Goal: Information Seeking & Learning: Check status

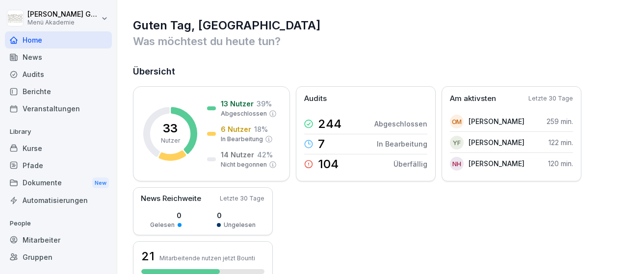
click at [353, 244] on div "33 Nutzer 13 Nutzer 39 % Abgeschlossen 6 Nutzer 18 % In Bearbeitung 14 Nutzer 4…" at bounding box center [373, 184] width 480 height 196
click at [363, 121] on div "244 Abgeschlossen" at bounding box center [365, 124] width 123 height 20
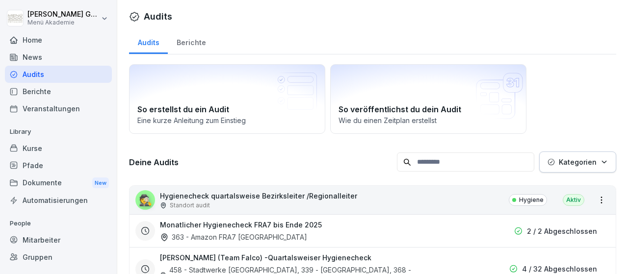
drag, startPoint x: 566, startPoint y: 67, endPoint x: 504, endPoint y: 85, distance: 64.9
click at [414, 98] on div "So erstellst du ein Audit Eine kurze Anleitung zum Einstieg So veröffentlichst …" at bounding box center [372, 99] width 487 height 70
click at [204, 41] on div "Berichte" at bounding box center [191, 41] width 47 height 25
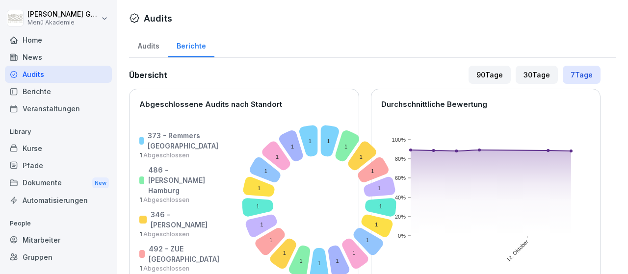
click at [59, 92] on div "Berichte" at bounding box center [58, 91] width 107 height 17
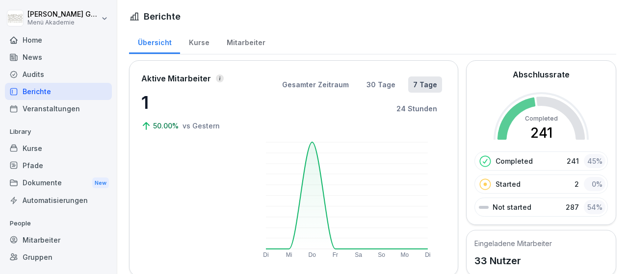
click at [49, 147] on div "Kurse" at bounding box center [58, 148] width 107 height 17
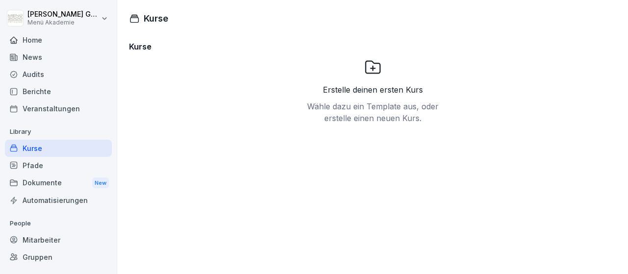
click at [56, 236] on div "Mitarbeiter" at bounding box center [58, 240] width 107 height 17
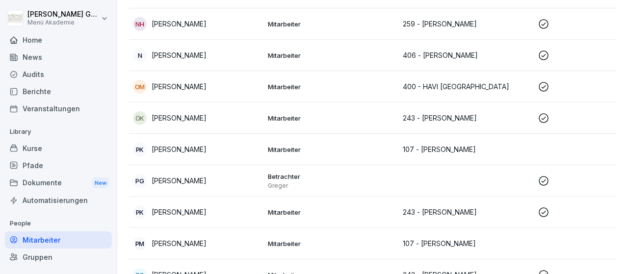
scroll to position [574, 0]
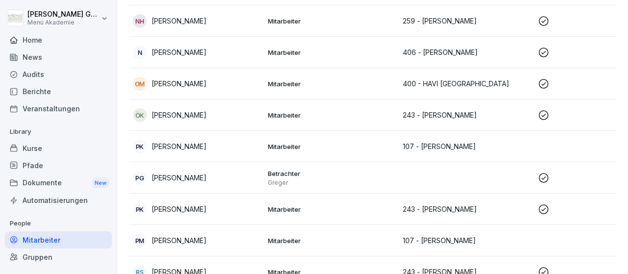
drag, startPoint x: 626, startPoint y: 185, endPoint x: 625, endPoint y: 70, distance: 114.8
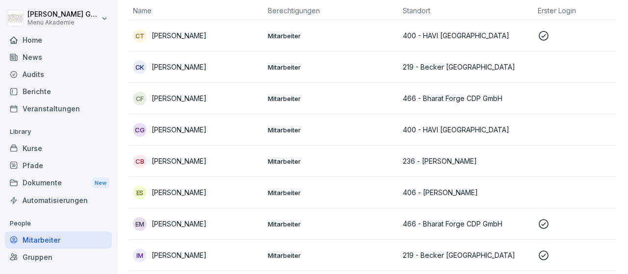
scroll to position [0, 0]
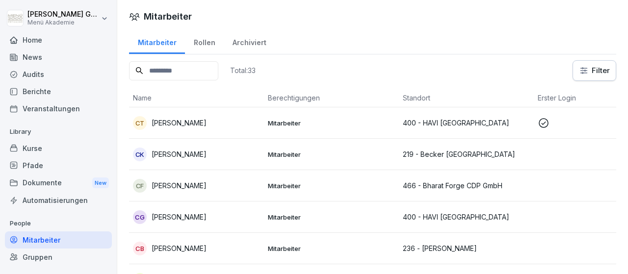
click at [250, 42] on div "Archiviert" at bounding box center [249, 41] width 51 height 25
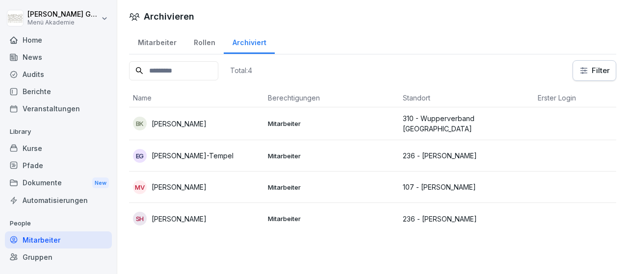
click at [161, 39] on div "Mitarbeiter" at bounding box center [157, 41] width 56 height 25
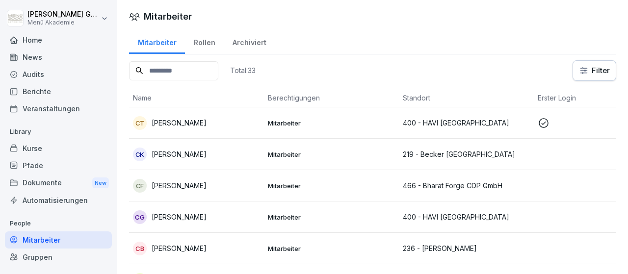
click at [201, 47] on div "Rollen" at bounding box center [204, 41] width 39 height 25
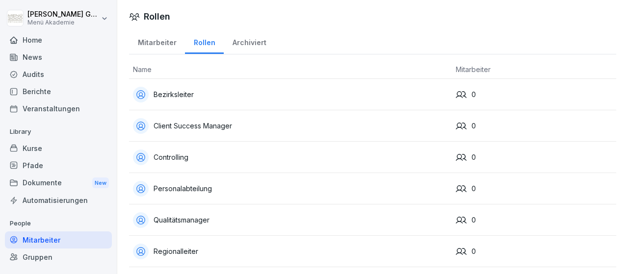
click at [155, 45] on div "Mitarbeiter" at bounding box center [157, 41] width 56 height 25
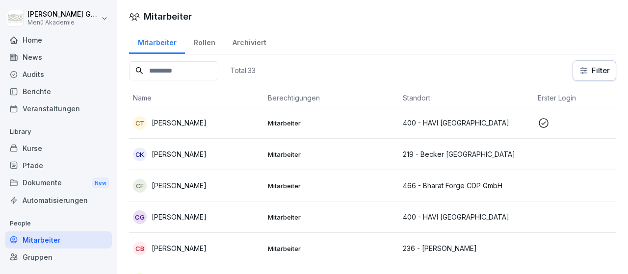
click at [83, 258] on div "Gruppen" at bounding box center [58, 257] width 107 height 17
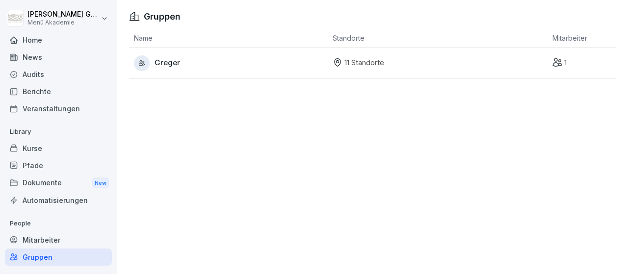
click at [372, 67] on p "11 Standorte" at bounding box center [364, 62] width 40 height 11
click at [141, 58] on div at bounding box center [142, 63] width 16 height 16
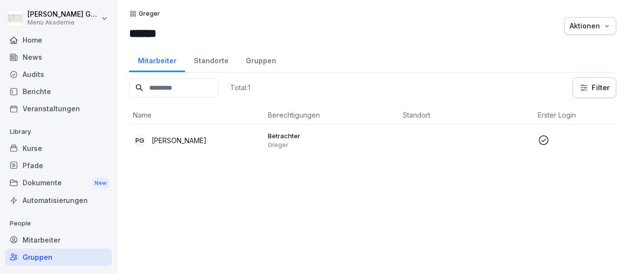
click at [214, 65] on div "Standorte" at bounding box center [211, 59] width 52 height 25
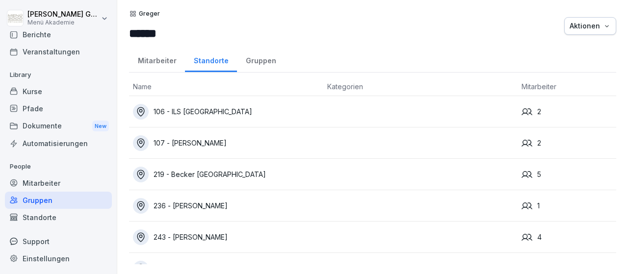
scroll to position [57, 0]
click at [54, 182] on div "Mitarbeiter" at bounding box center [58, 182] width 107 height 17
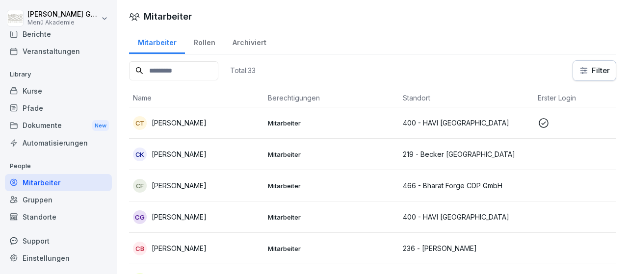
click at [50, 126] on div "Dokumente New" at bounding box center [58, 126] width 107 height 18
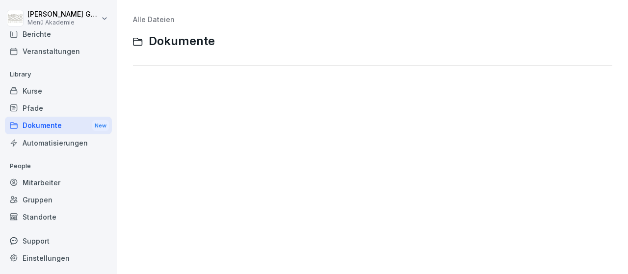
click at [50, 126] on div "Dokumente New" at bounding box center [58, 126] width 107 height 18
click at [141, 43] on icon at bounding box center [138, 41] width 10 height 9
click at [138, 137] on div "Alle Dateien Dokumente" at bounding box center [373, 137] width 496 height 260
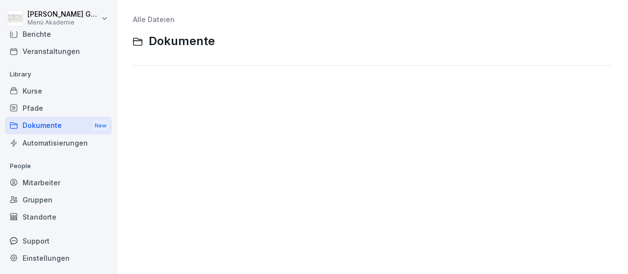
click at [46, 109] on div "Pfade" at bounding box center [58, 108] width 107 height 17
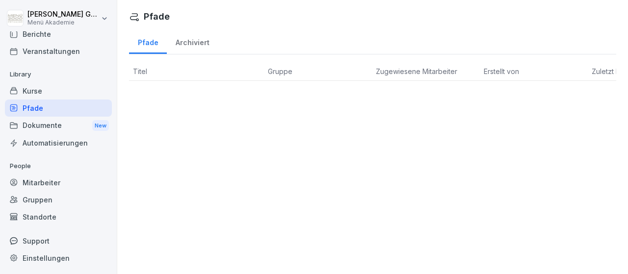
click at [198, 45] on div "Archiviert" at bounding box center [192, 41] width 51 height 25
click at [67, 93] on div "Kurse" at bounding box center [58, 90] width 107 height 17
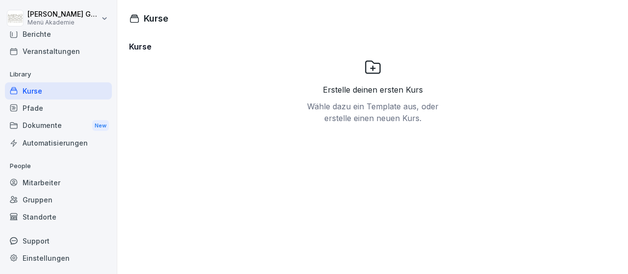
click at [67, 93] on div "Kurse" at bounding box center [58, 90] width 107 height 17
click at [67, 54] on div "Veranstaltungen" at bounding box center [58, 51] width 107 height 17
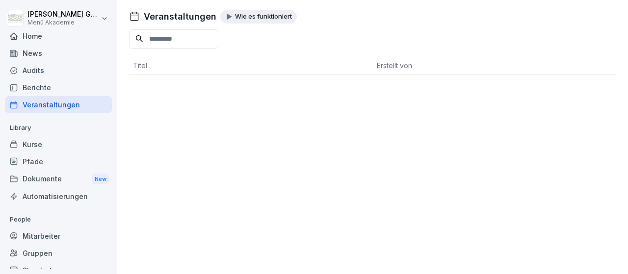
scroll to position [0, 0]
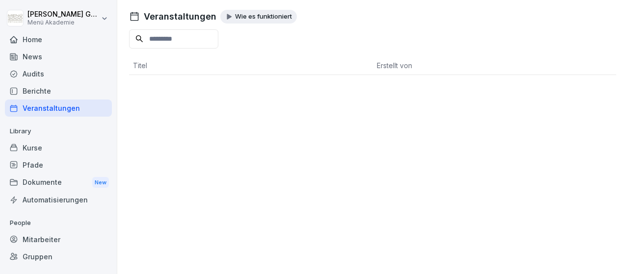
click at [54, 88] on div "Berichte" at bounding box center [58, 90] width 107 height 17
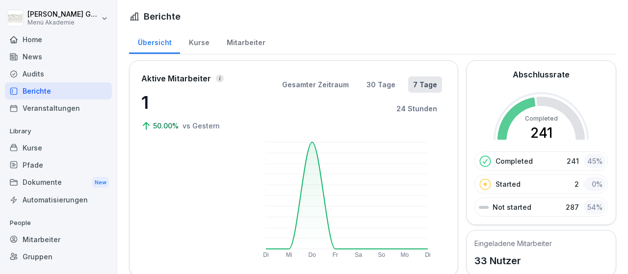
click at [54, 88] on div "Berichte" at bounding box center [58, 90] width 107 height 17
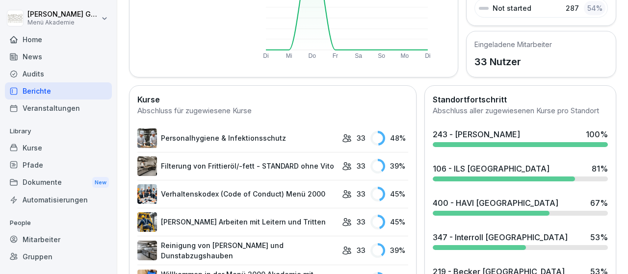
scroll to position [228, 0]
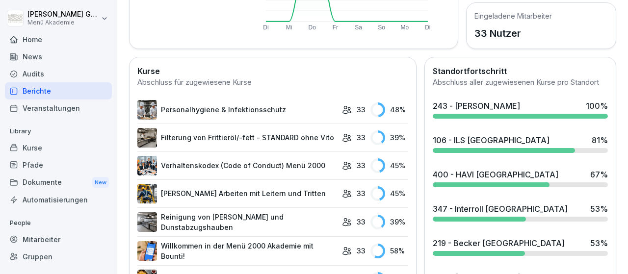
click at [520, 106] on div "243 - [PERSON_NAME]" at bounding box center [476, 106] width 87 height 12
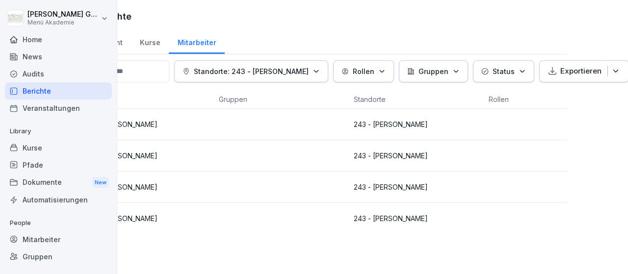
scroll to position [0, 54]
click at [116, 271] on div "[PERSON_NAME] Menü Akademie Home News Audits Berichte Veranstaltungen Library K…" at bounding box center [58, 137] width 117 height 274
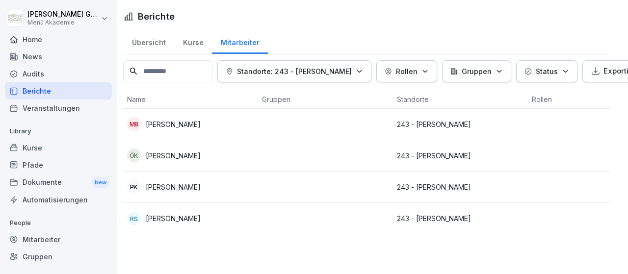
scroll to position [0, 0]
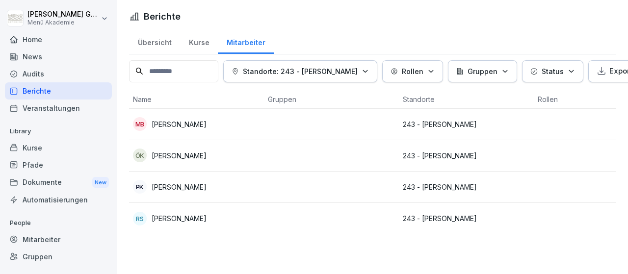
click at [152, 44] on div "Übersicht" at bounding box center [154, 41] width 51 height 25
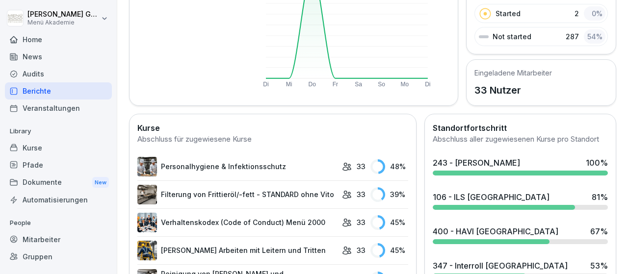
scroll to position [199, 0]
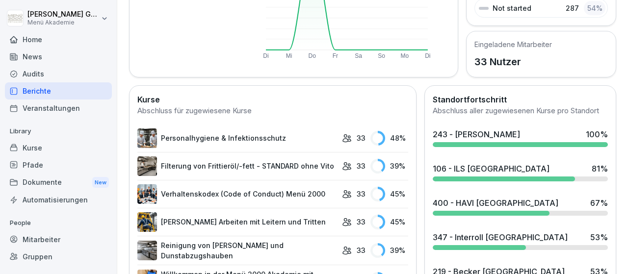
click at [501, 172] on div "106 - ILS [GEOGRAPHIC_DATA]" at bounding box center [491, 169] width 117 height 12
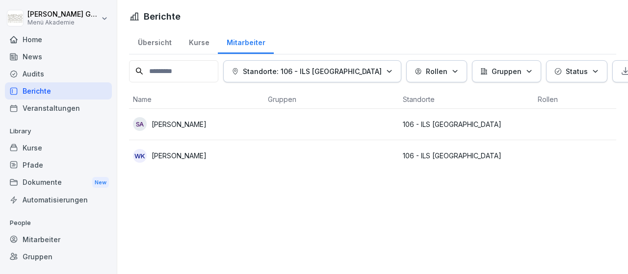
click at [157, 44] on div "Übersicht" at bounding box center [154, 41] width 51 height 25
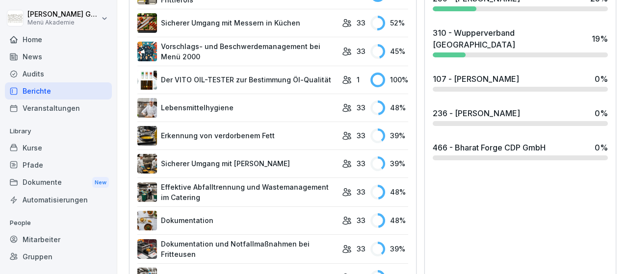
scroll to position [566, 0]
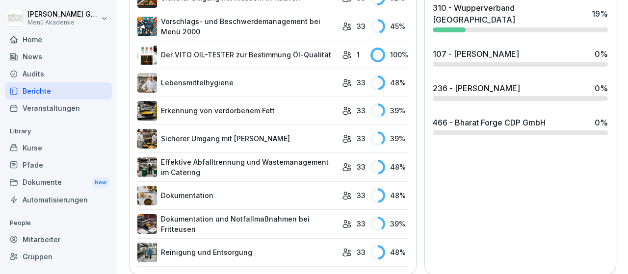
click at [348, 191] on icon at bounding box center [347, 196] width 10 height 10
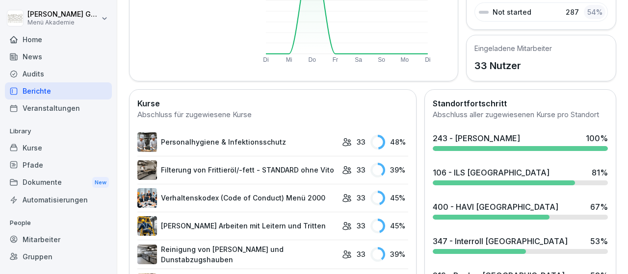
scroll to position [199, 0]
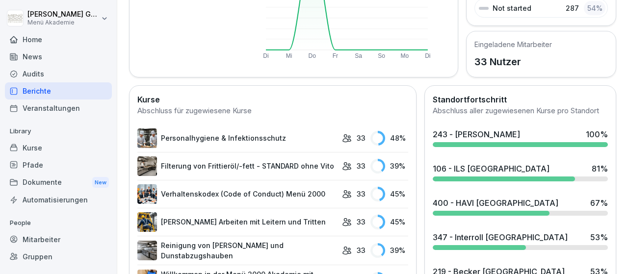
click at [349, 137] on icon at bounding box center [347, 137] width 8 height 7
click at [275, 138] on link "Personalhygiene & Infektionsschutz" at bounding box center [237, 139] width 200 height 20
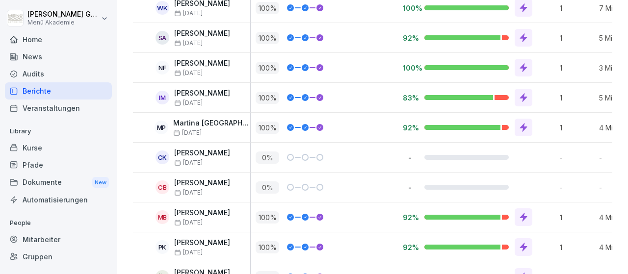
scroll to position [285, 0]
